Goal: Information Seeking & Learning: Stay updated

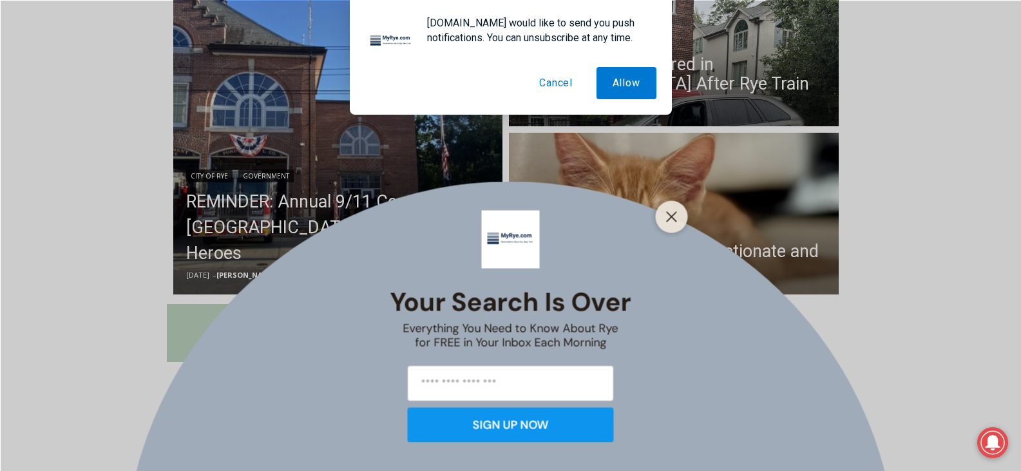
scroll to position [406, 0]
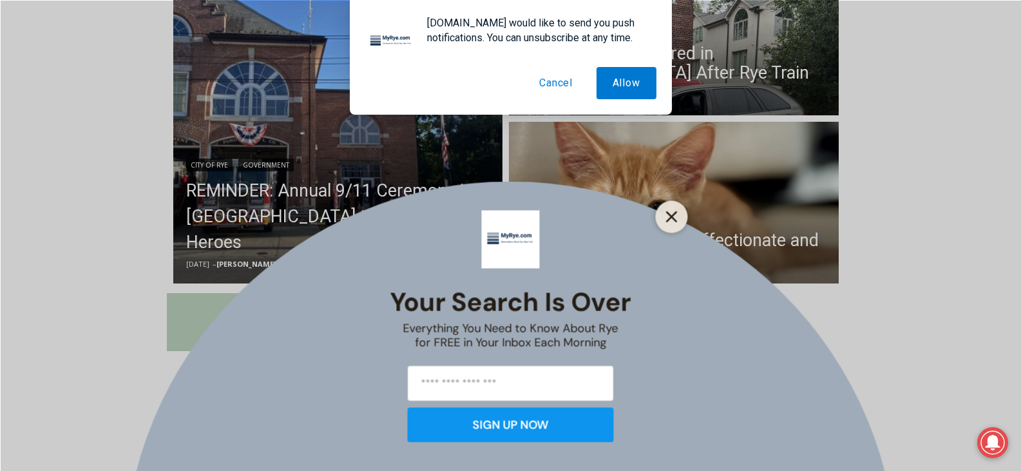
click at [672, 221] on icon "Close" at bounding box center [672, 217] width 12 height 12
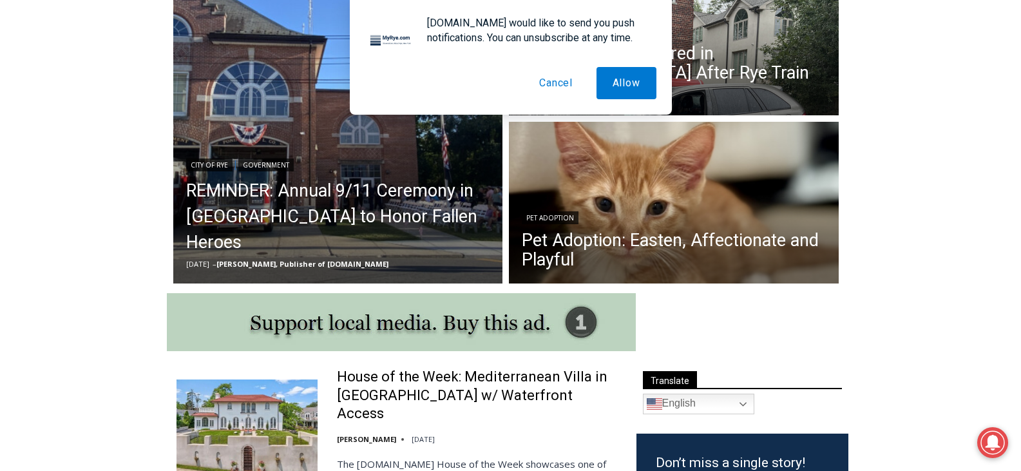
click at [546, 82] on button "Cancel" at bounding box center [556, 83] width 66 height 32
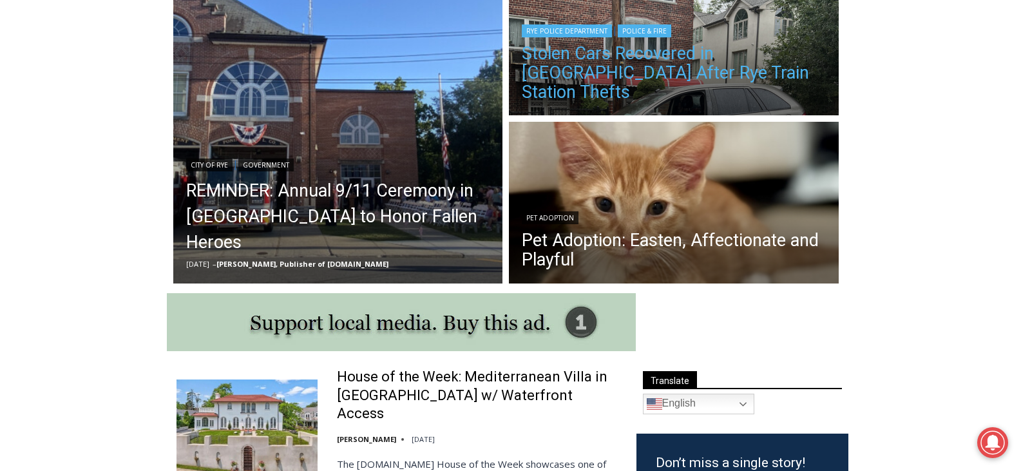
click at [622, 78] on link "Stolen Cars Recovered in [GEOGRAPHIC_DATA] After Rye Train Station Thefts" at bounding box center [674, 73] width 304 height 58
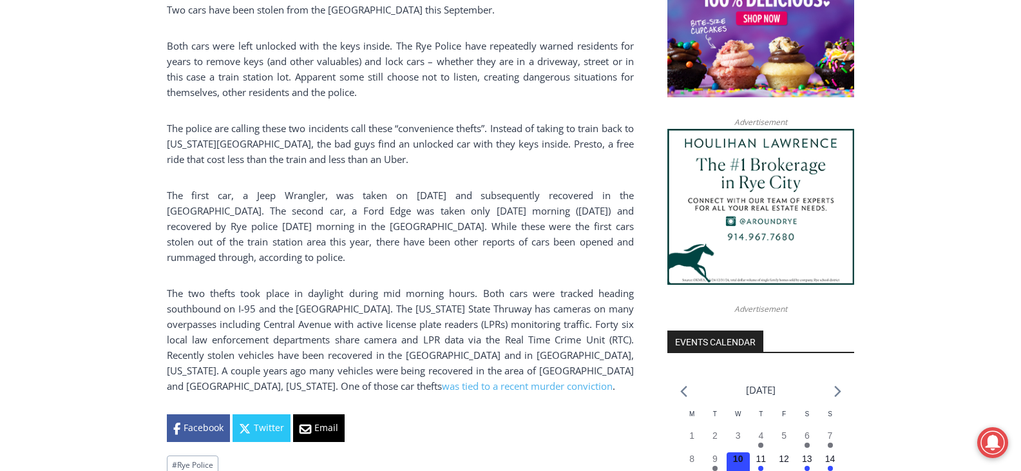
scroll to position [1137, 0]
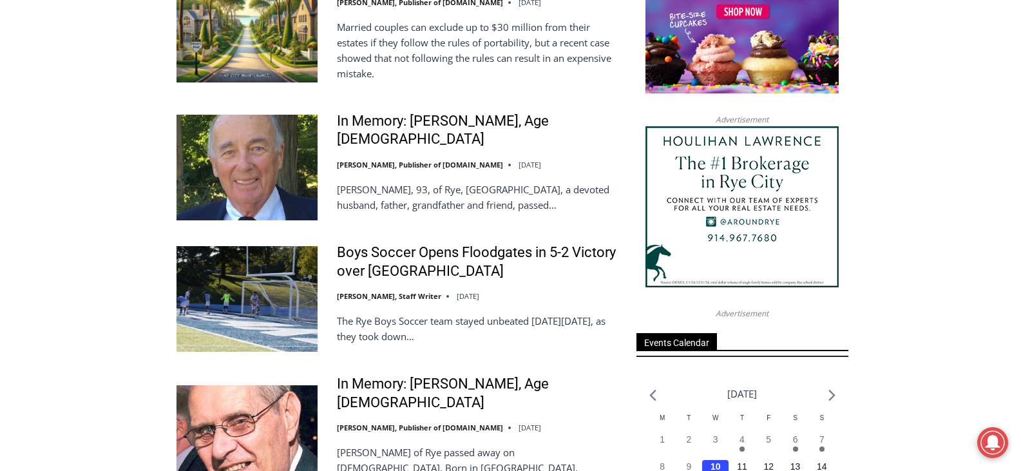
scroll to position [1565, 0]
